Goal: Transaction & Acquisition: Purchase product/service

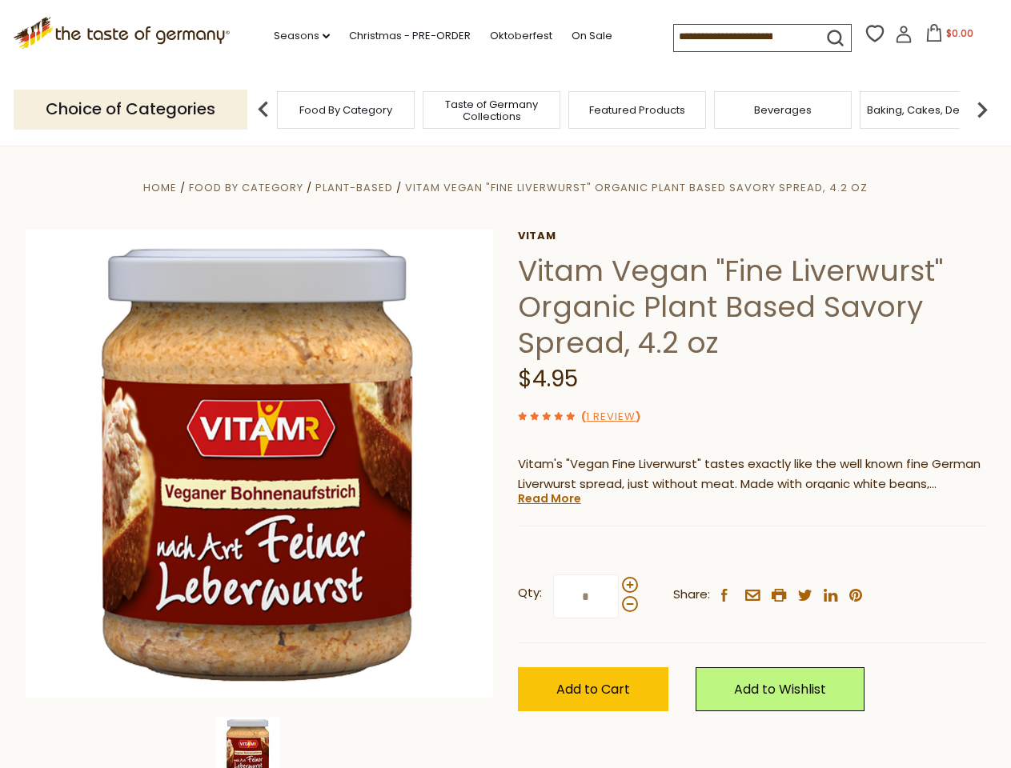
click at [505, 384] on div "Home Food By Category Plant-Based Vitam Vegan "Fine Liverwurst" Organic Plant B…" at bounding box center [506, 486] width 985 height 616
click at [295, 36] on link "Seasons dropdown_arrow" at bounding box center [302, 36] width 56 height 18
click at [743, 37] on input at bounding box center [741, 36] width 135 height 22
click at [946, 38] on span "$0.00" at bounding box center [959, 33] width 27 height 14
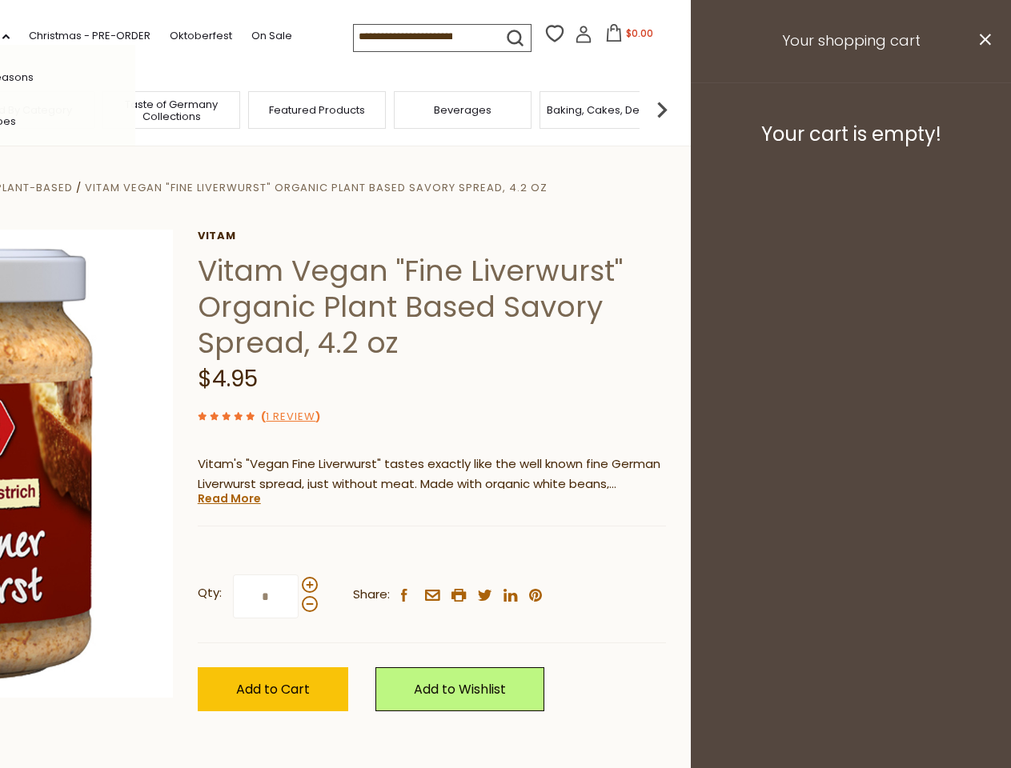
click at [135, 109] on div "All Seasons Recipes Game Day [DATE] [DATE] [DATE][PERSON_NAME] [DATE] Springfes…" at bounding box center [45, 384] width 182 height 679
click at [982, 109] on footer "Your cart is empty!" at bounding box center [851, 133] width 320 height 103
click at [505, 457] on p "Vitam's "Vegan Fine Liverwurst" tastes exactly like the well known fine German …" at bounding box center [432, 475] width 468 height 40
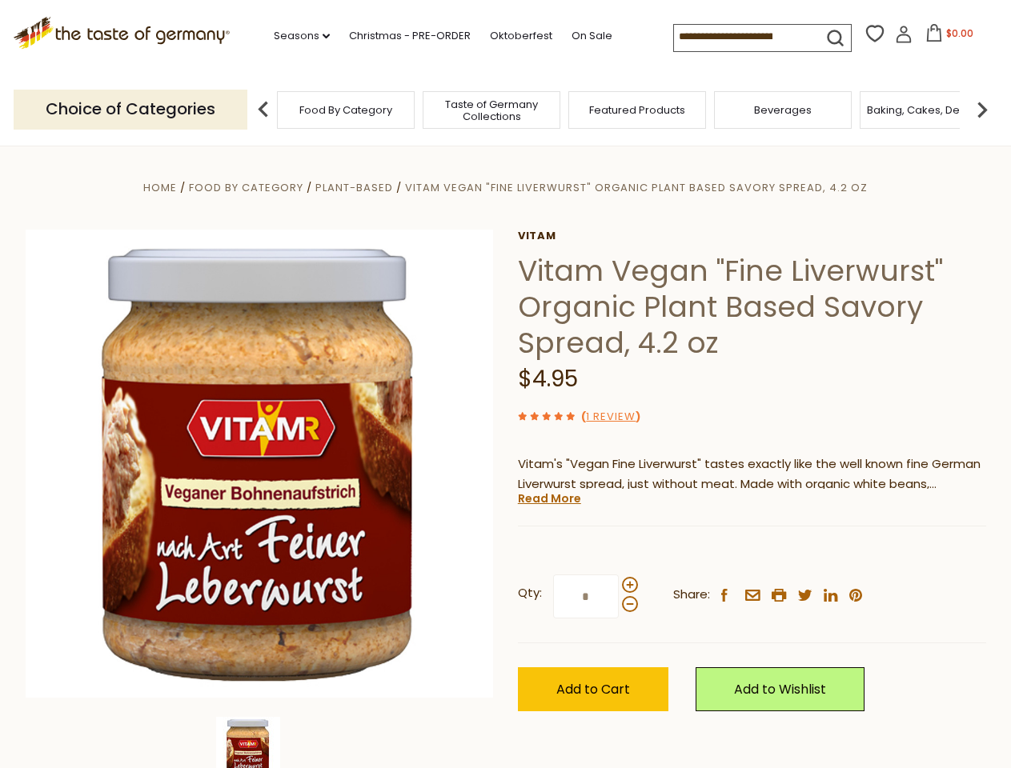
click at [518, 743] on div "Vitam Vitam Vegan "Fine Liverwurst" Organic Plant Based Savory Spread, 4.2 oz $…" at bounding box center [752, 489] width 468 height 518
click at [259, 743] on img at bounding box center [248, 749] width 64 height 64
click at [548, 499] on link "Read More" at bounding box center [549, 499] width 63 height 16
